Goal: Transaction & Acquisition: Book appointment/travel/reservation

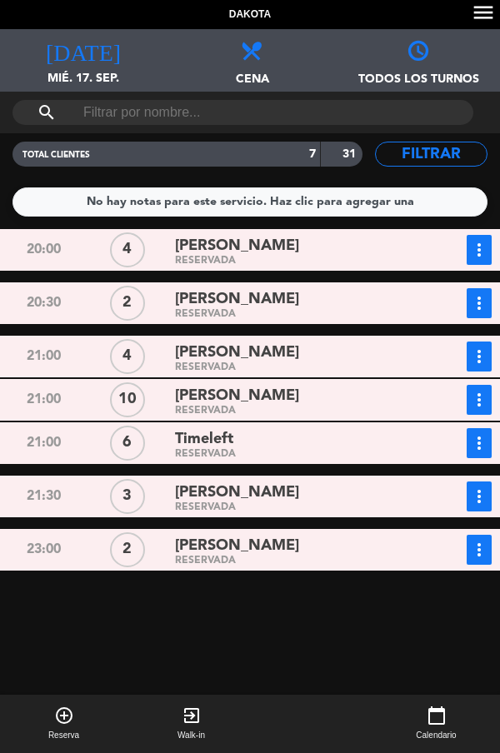
click at [338, 454] on div "RESERVADA" at bounding box center [295, 453] width 240 height 7
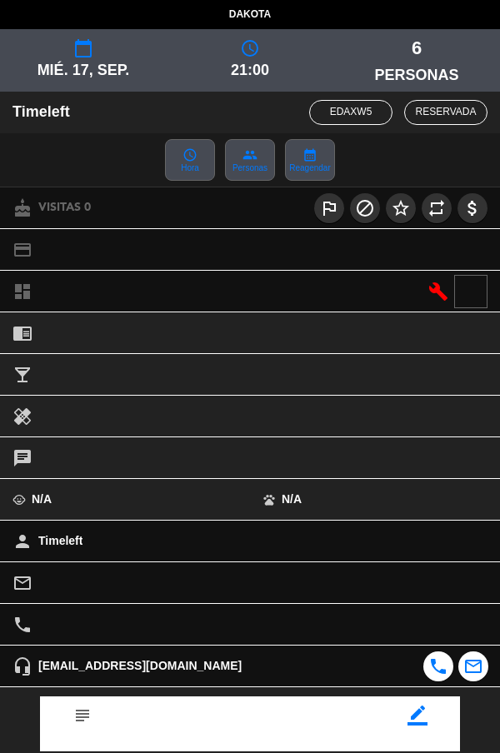
scroll to position [178, 0]
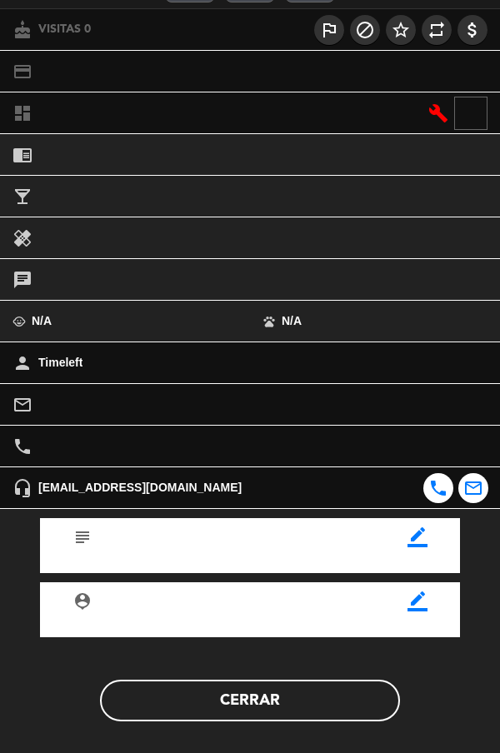
click at [320, 704] on button "Cerrar" at bounding box center [250, 700] width 300 height 42
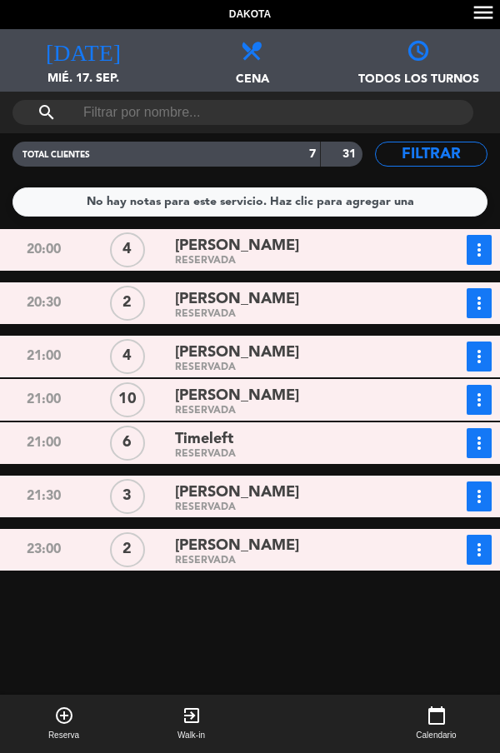
click at [375, 453] on div "RESERVADA" at bounding box center [295, 453] width 240 height 7
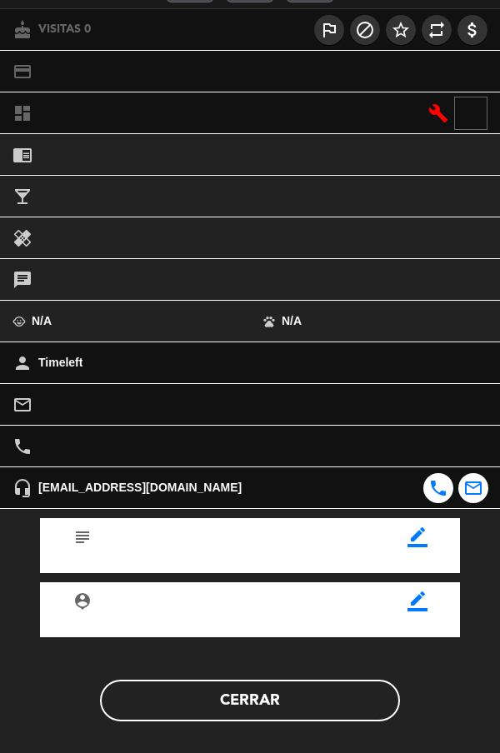
click at [306, 716] on button "Cerrar" at bounding box center [250, 700] width 300 height 42
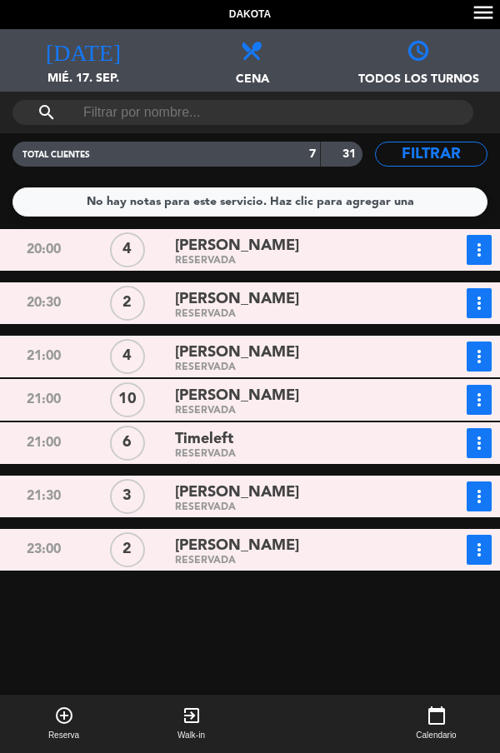
click at [79, 738] on button "add_circle_outline Reserva" at bounding box center [63, 723] width 127 height 58
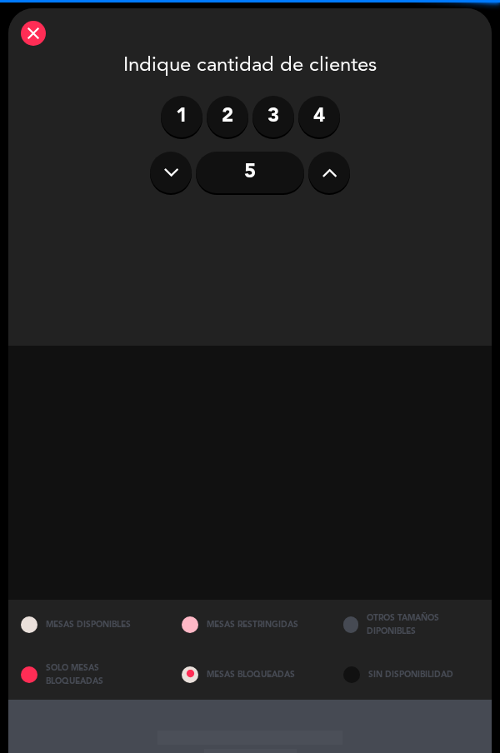
click at [237, 123] on label "2" at bounding box center [228, 117] width 42 height 42
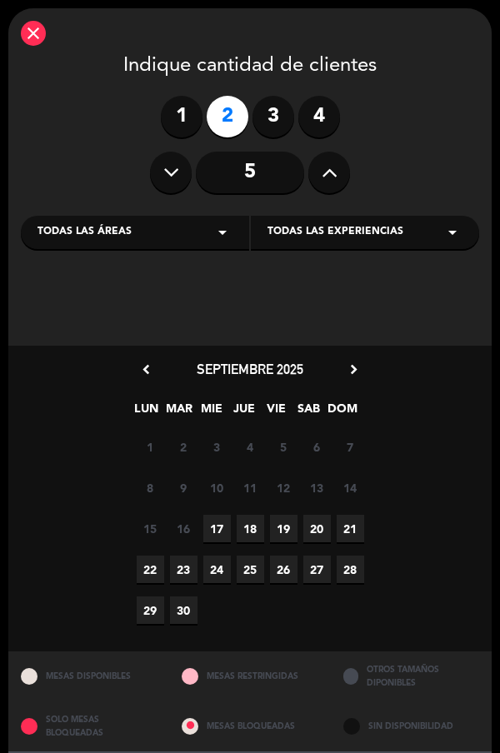
click at [223, 536] on span "17" at bounding box center [216, 528] width 27 height 27
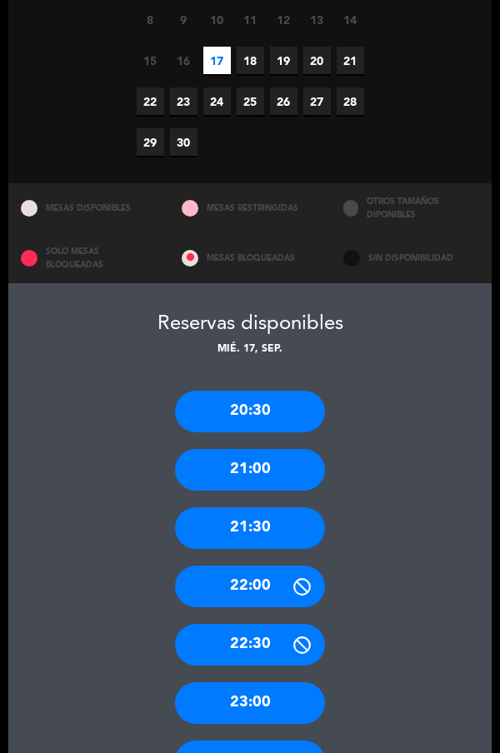
scroll to position [504, 0]
